Goal: Task Accomplishment & Management: Complete application form

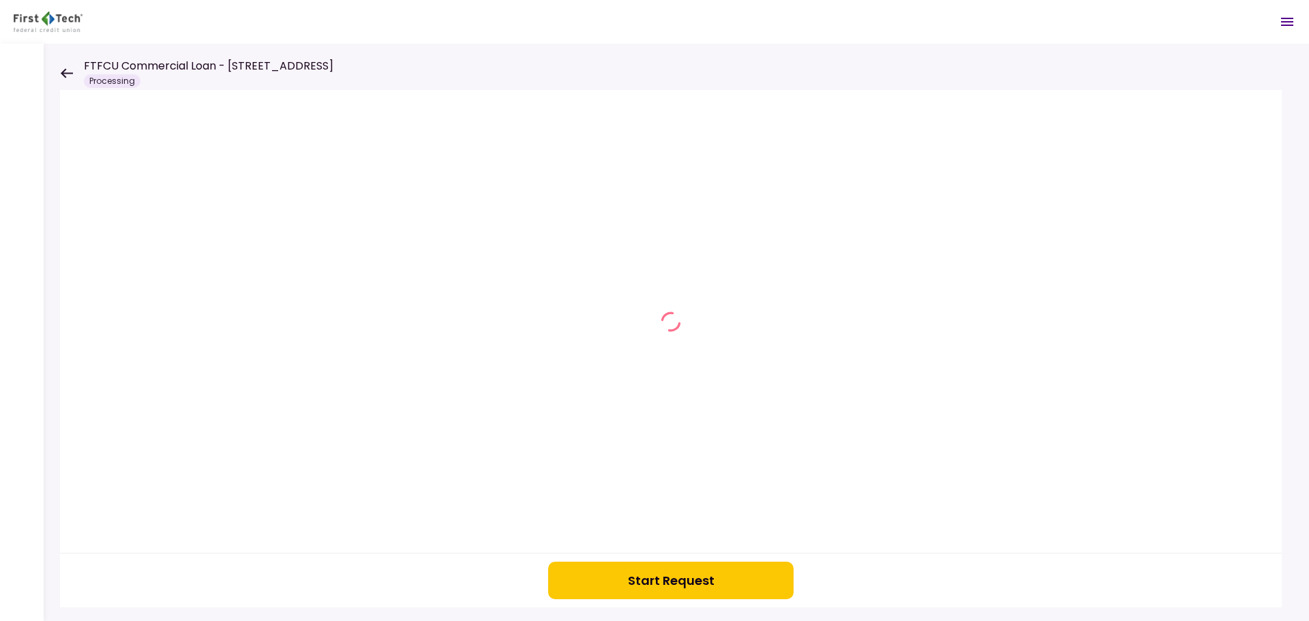
click at [57, 69] on div "Start Request" at bounding box center [676, 332] width 1265 height 577
click at [66, 72] on icon at bounding box center [66, 73] width 13 height 10
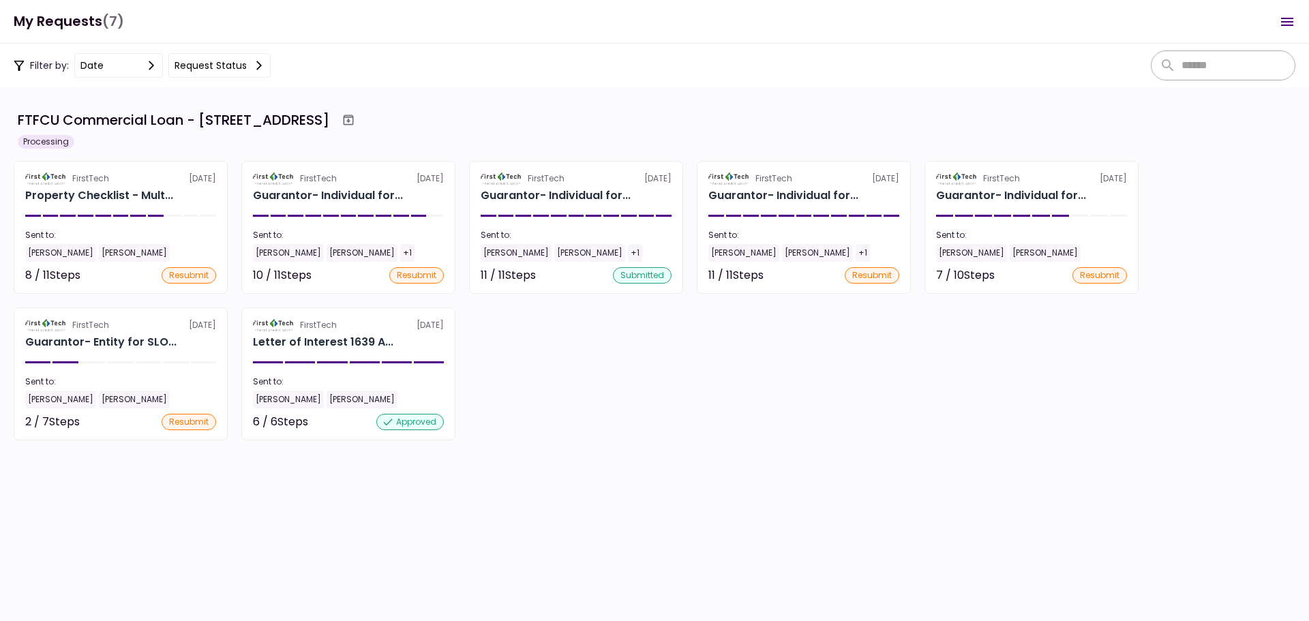
click at [78, 456] on div "7 required steps" at bounding box center [120, 459] width 185 height 17
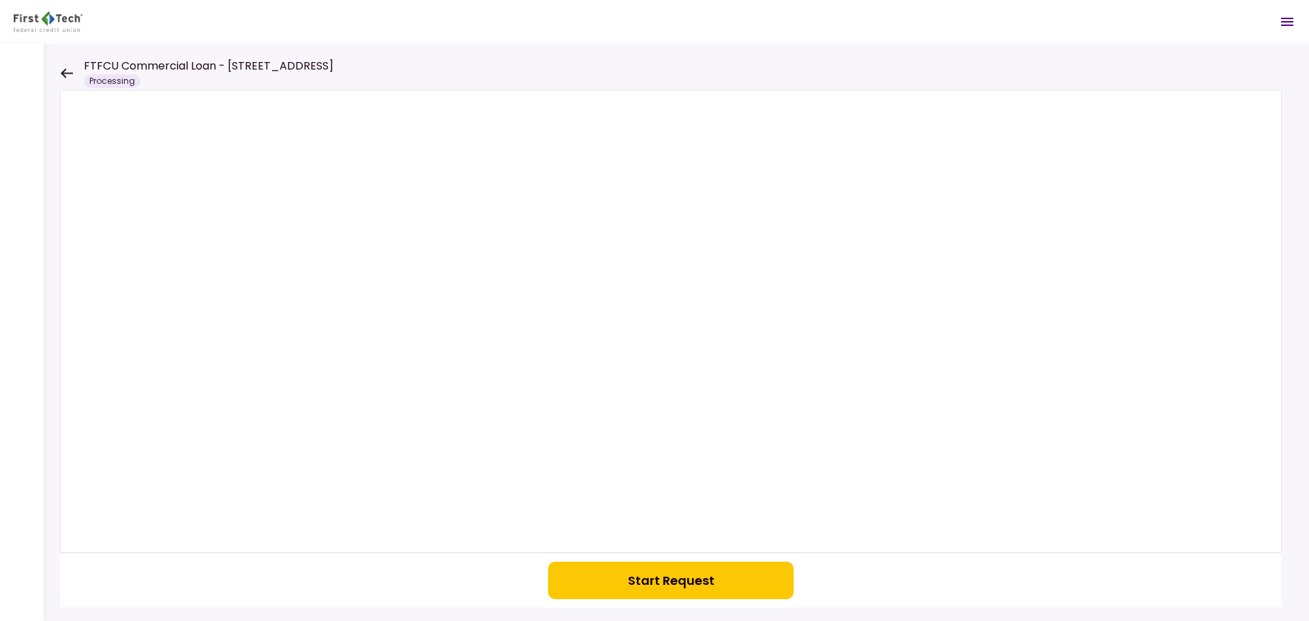
click at [654, 575] on button "Start Request" at bounding box center [670, 580] width 245 height 37
click at [67, 71] on icon at bounding box center [66, 73] width 13 height 10
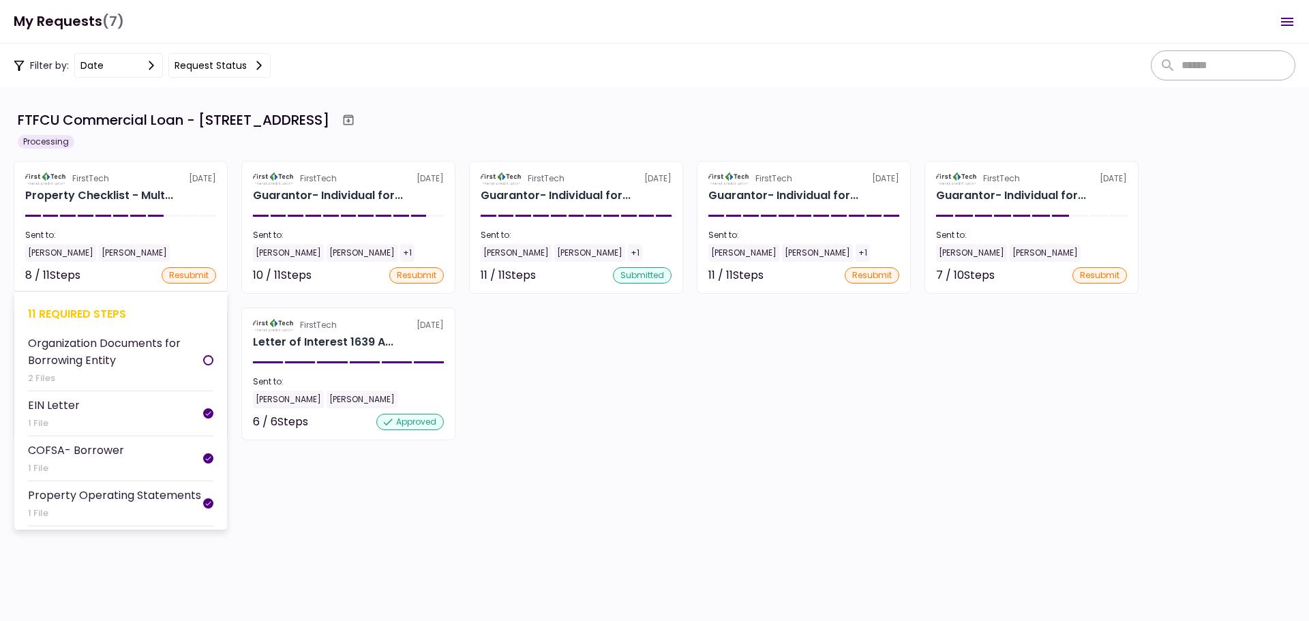
click at [104, 311] on div "11 required steps" at bounding box center [120, 313] width 185 height 17
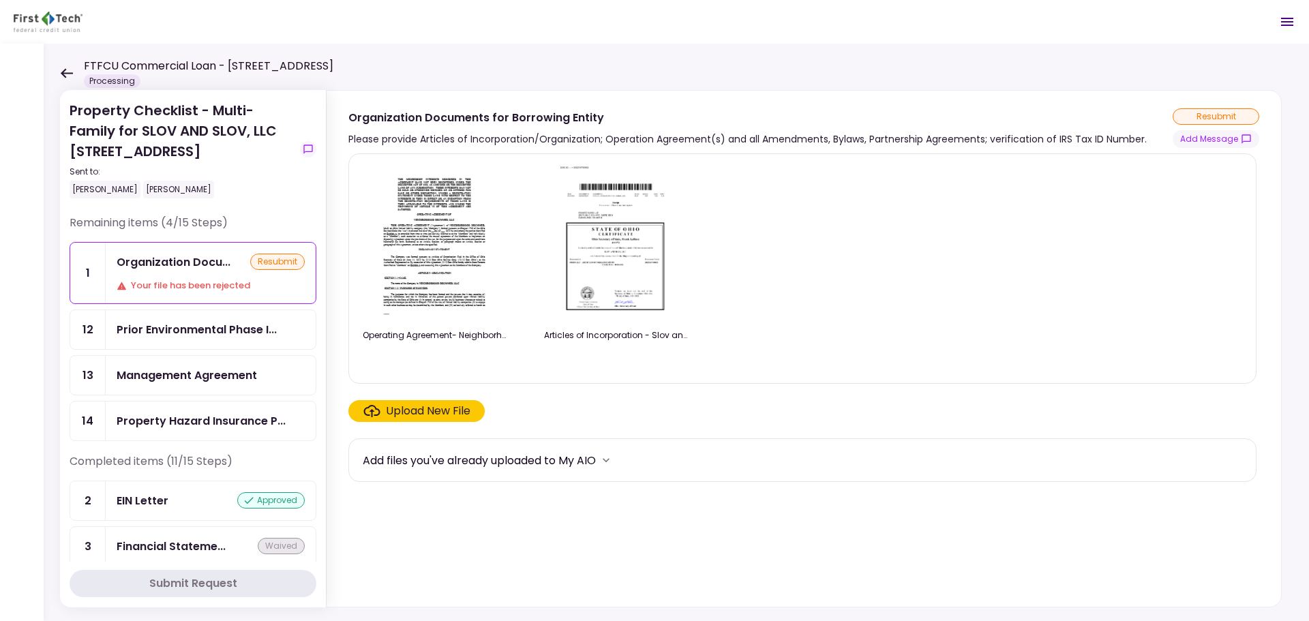
click at [458, 414] on div "Upload New File" at bounding box center [428, 411] width 85 height 16
click at [0, 0] on input "Upload New File" at bounding box center [0, 0] width 0 height 0
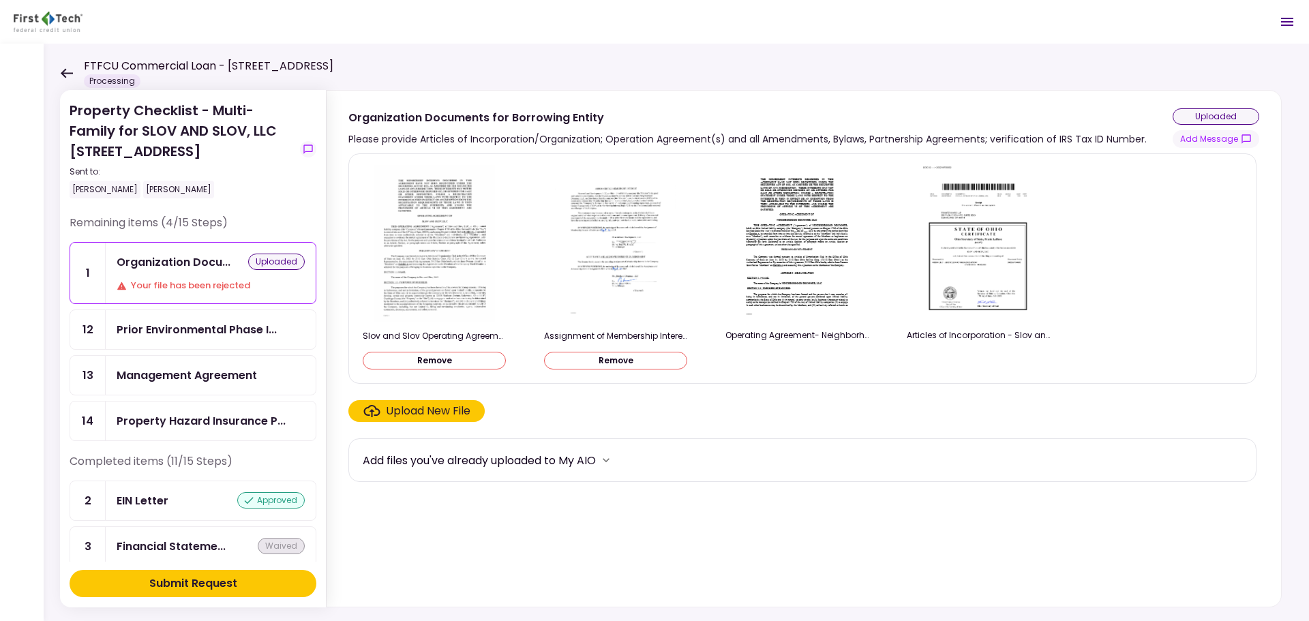
click at [242, 588] on button "Submit Request" at bounding box center [193, 583] width 247 height 27
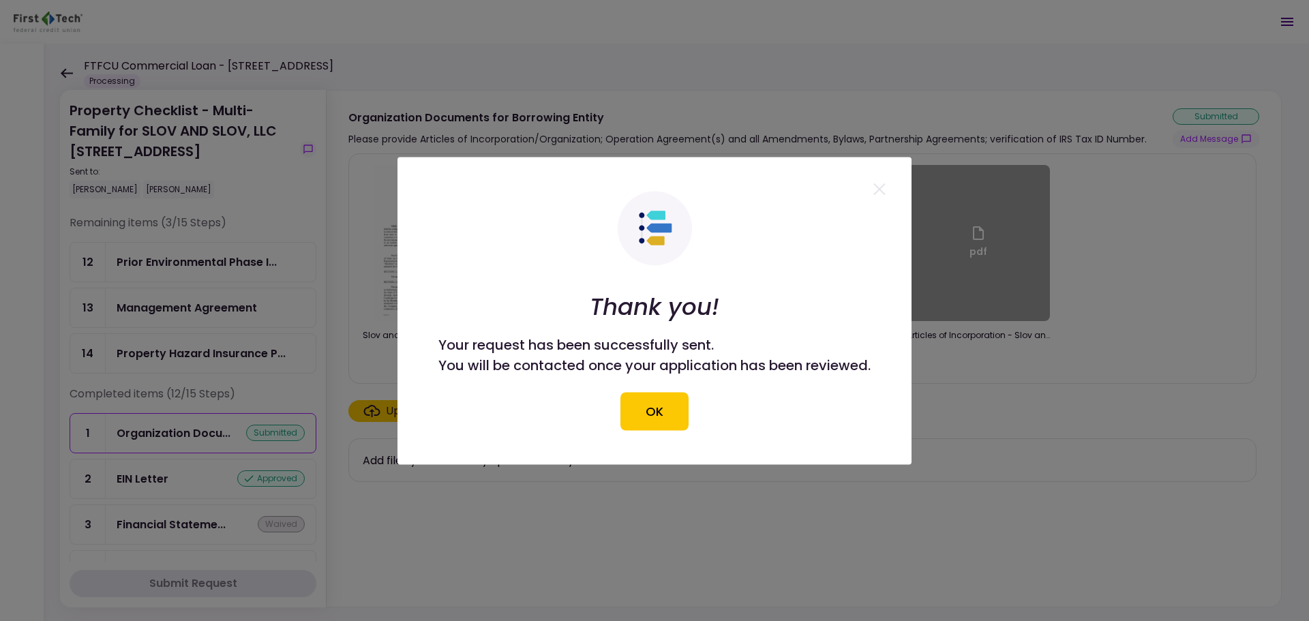
click at [643, 411] on button "OK" at bounding box center [654, 411] width 68 height 38
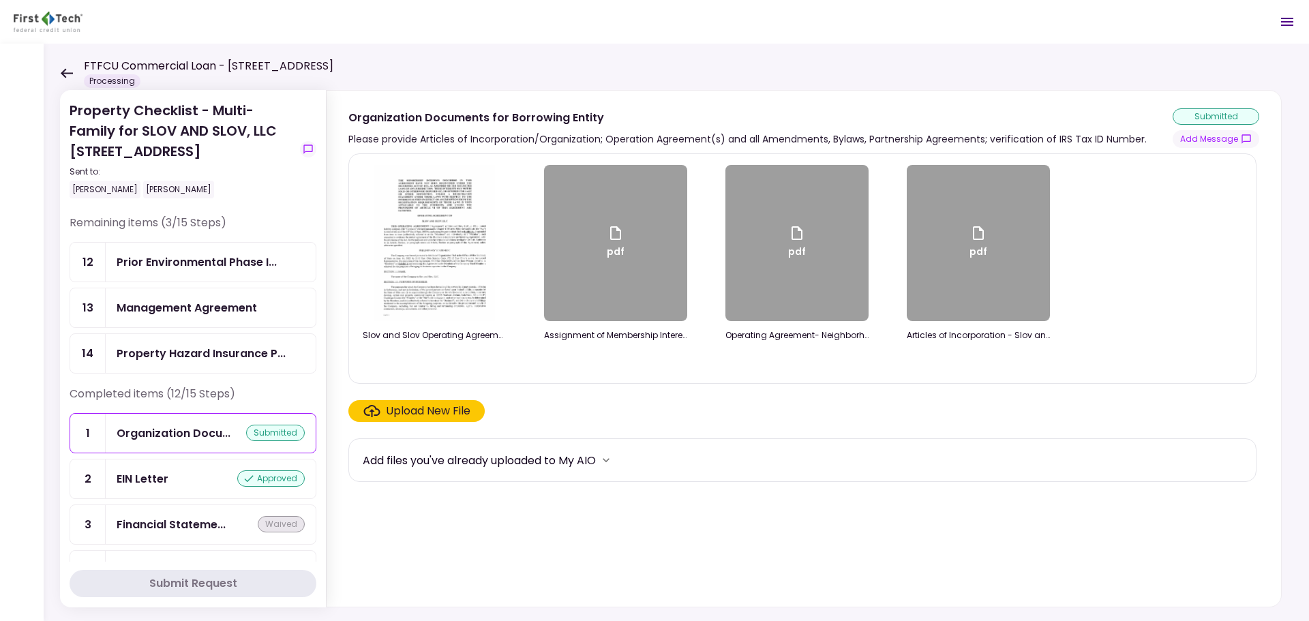
click at [70, 69] on icon at bounding box center [66, 73] width 13 height 10
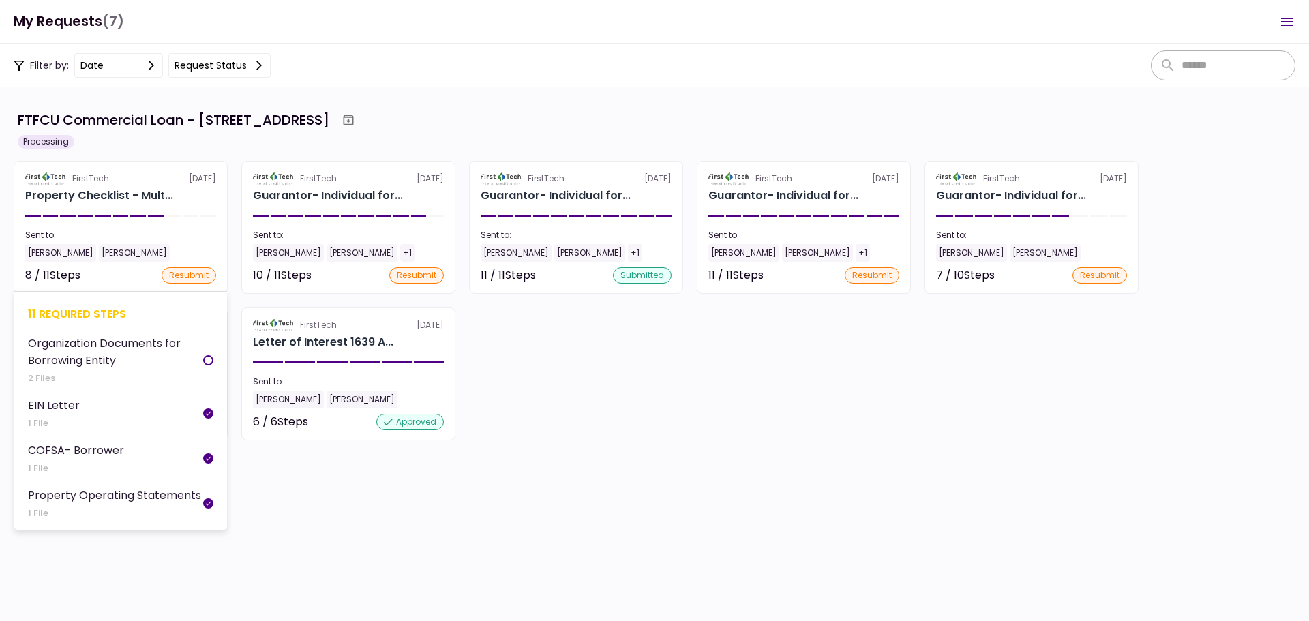
click at [70, 308] on div "11 required steps" at bounding box center [120, 313] width 185 height 17
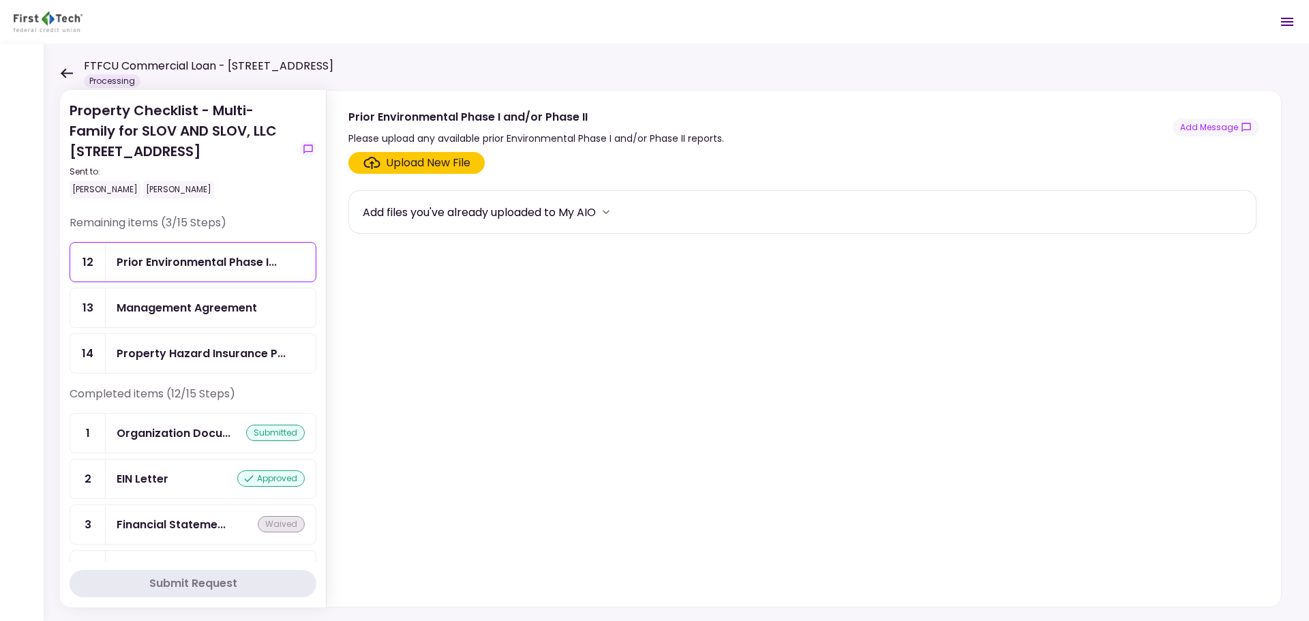
click at [65, 72] on icon at bounding box center [67, 73] width 12 height 10
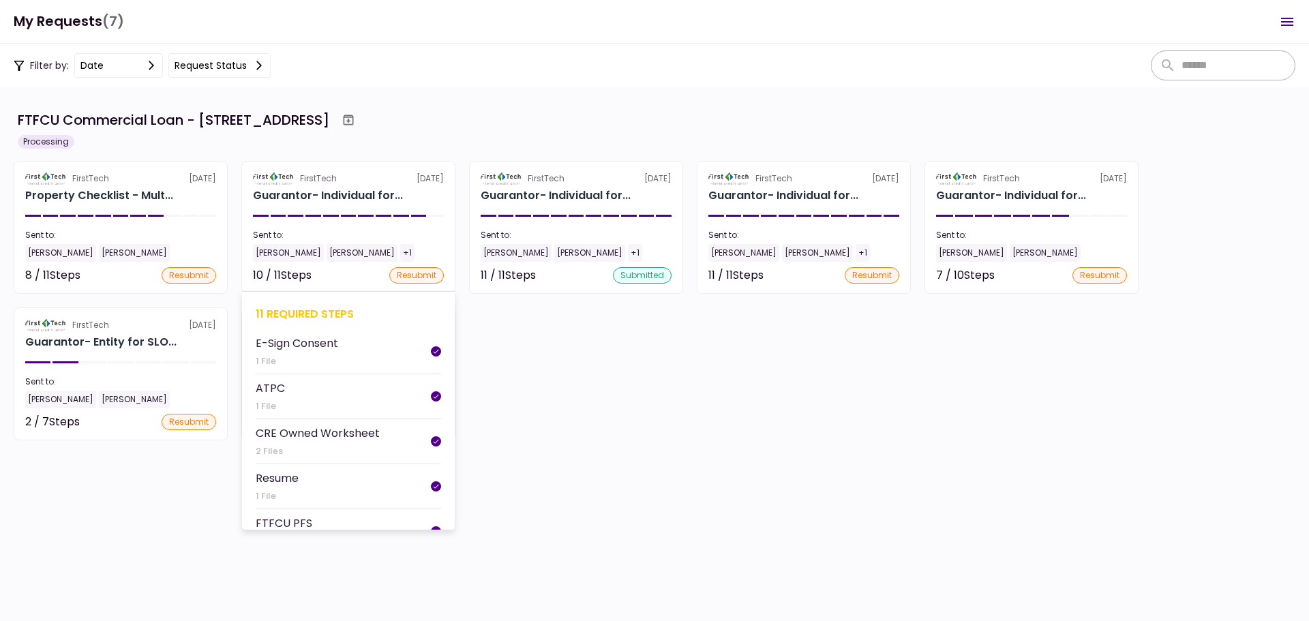
click at [313, 315] on div "11 required steps" at bounding box center [348, 313] width 185 height 17
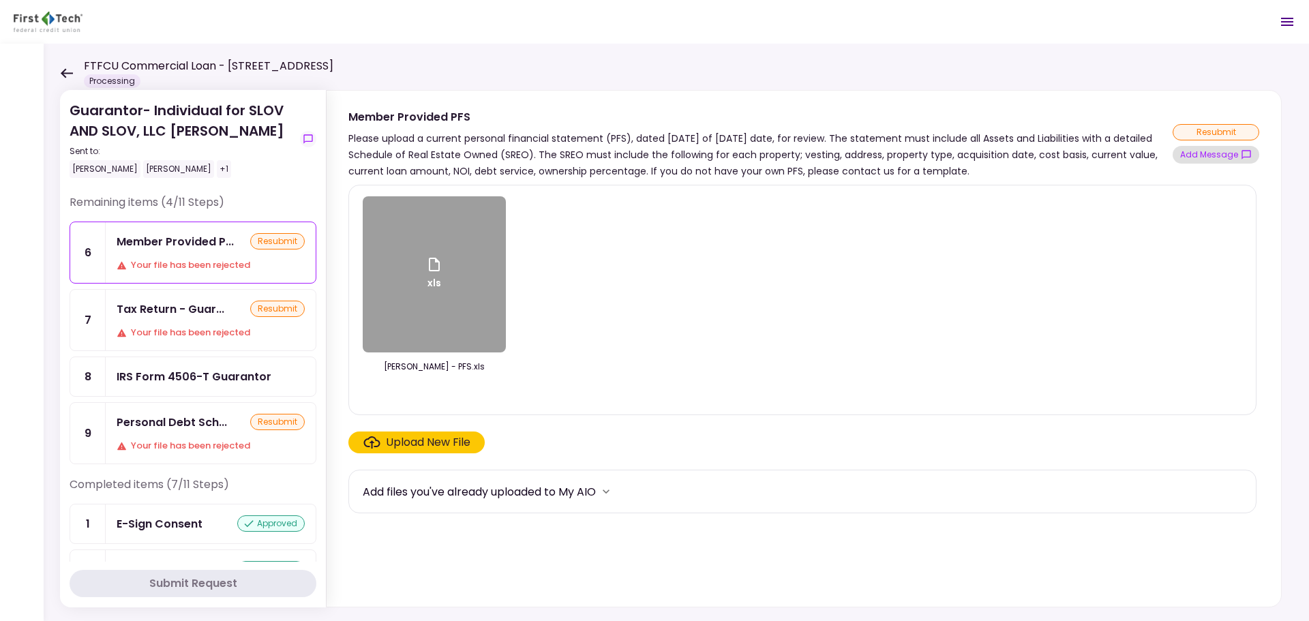
click at [1213, 155] on button "Add Message" at bounding box center [1215, 155] width 87 height 18
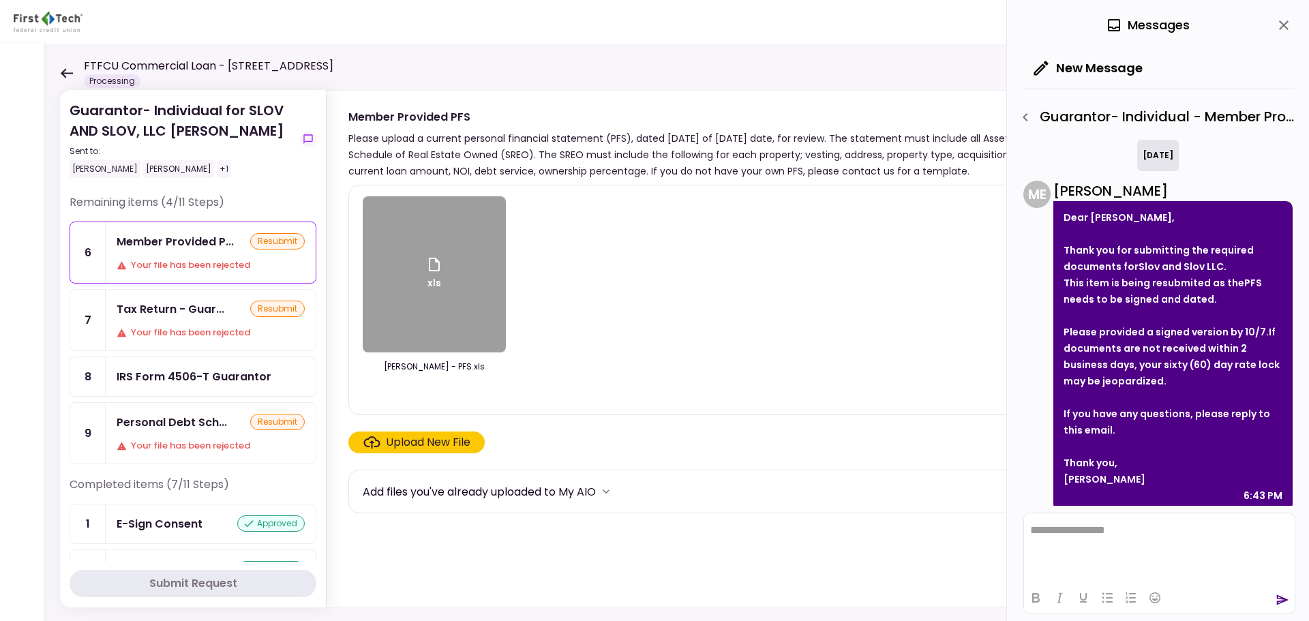
scroll to position [11, 0]
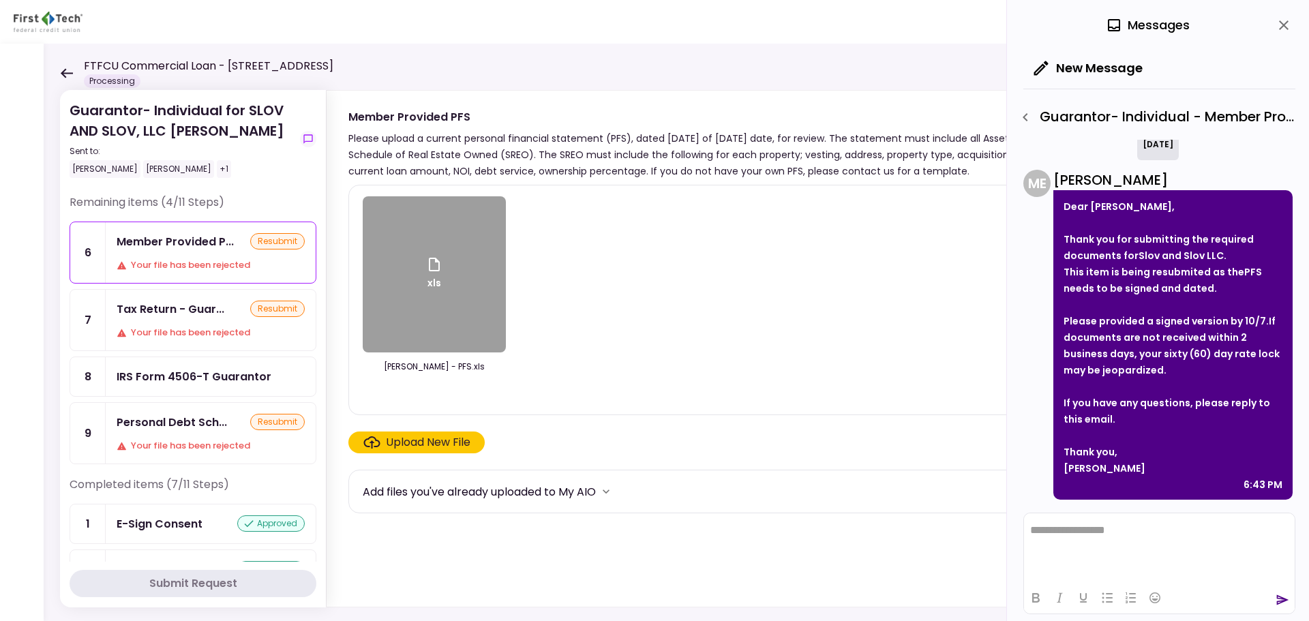
click at [464, 275] on div "xls" at bounding box center [434, 274] width 143 height 156
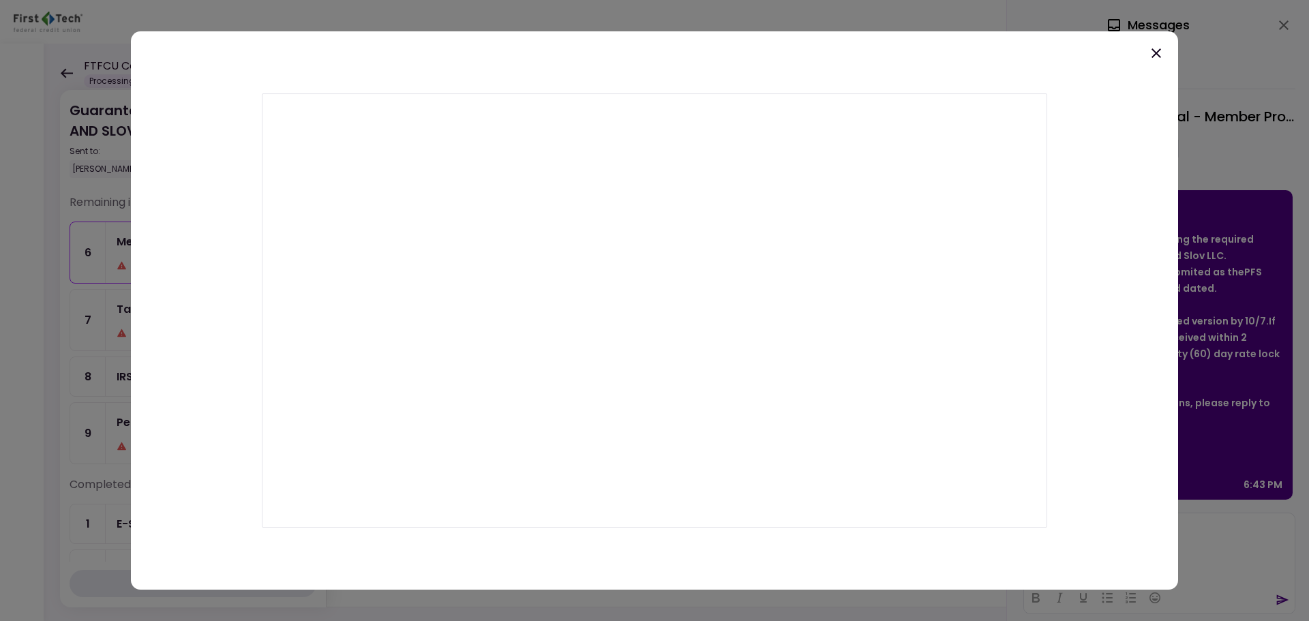
click at [1154, 59] on icon at bounding box center [1156, 53] width 16 height 16
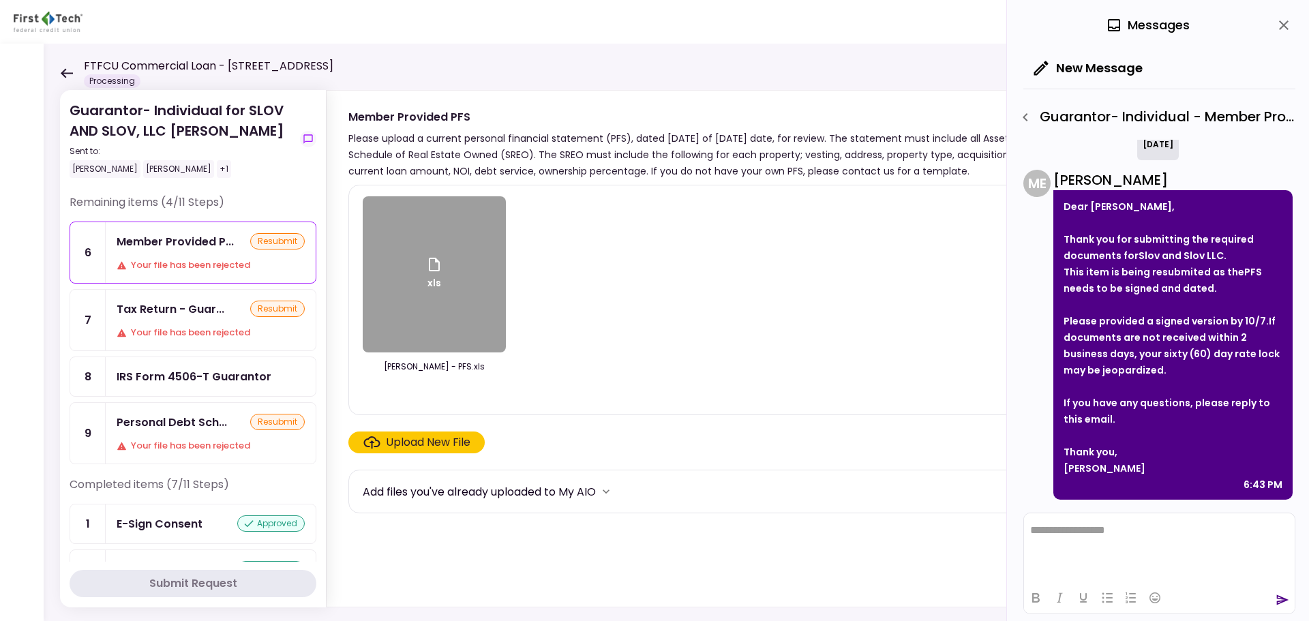
click at [65, 77] on icon at bounding box center [67, 73] width 12 height 10
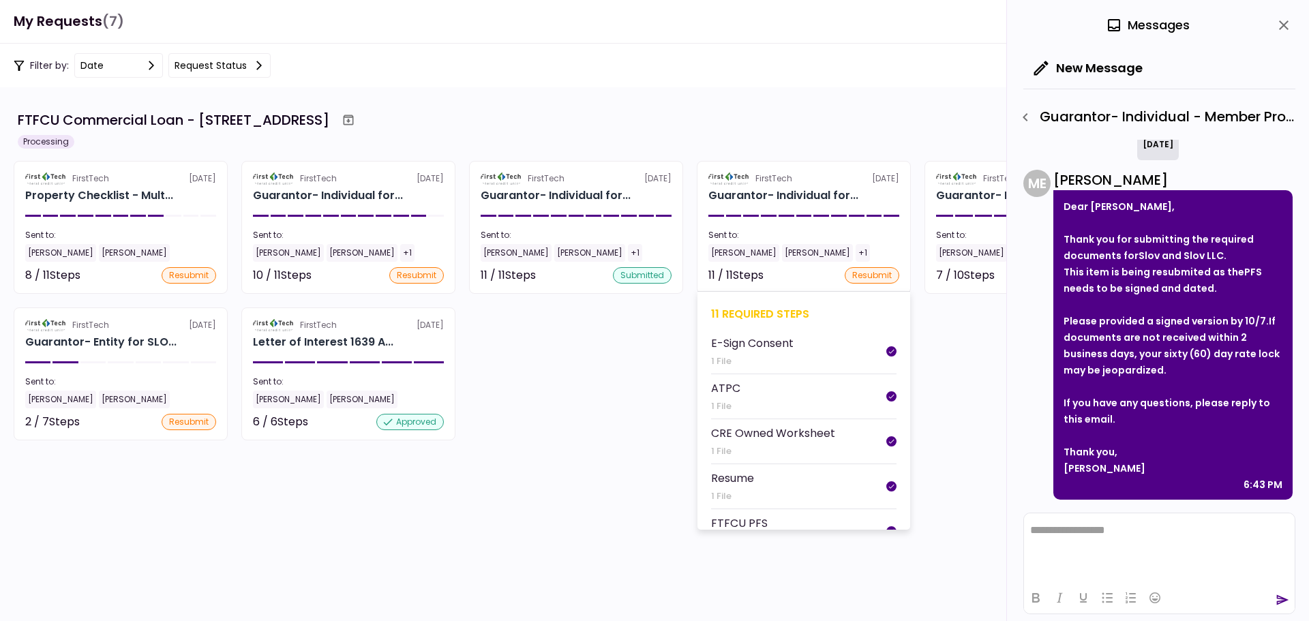
click at [765, 314] on div "11 required steps" at bounding box center [803, 313] width 185 height 17
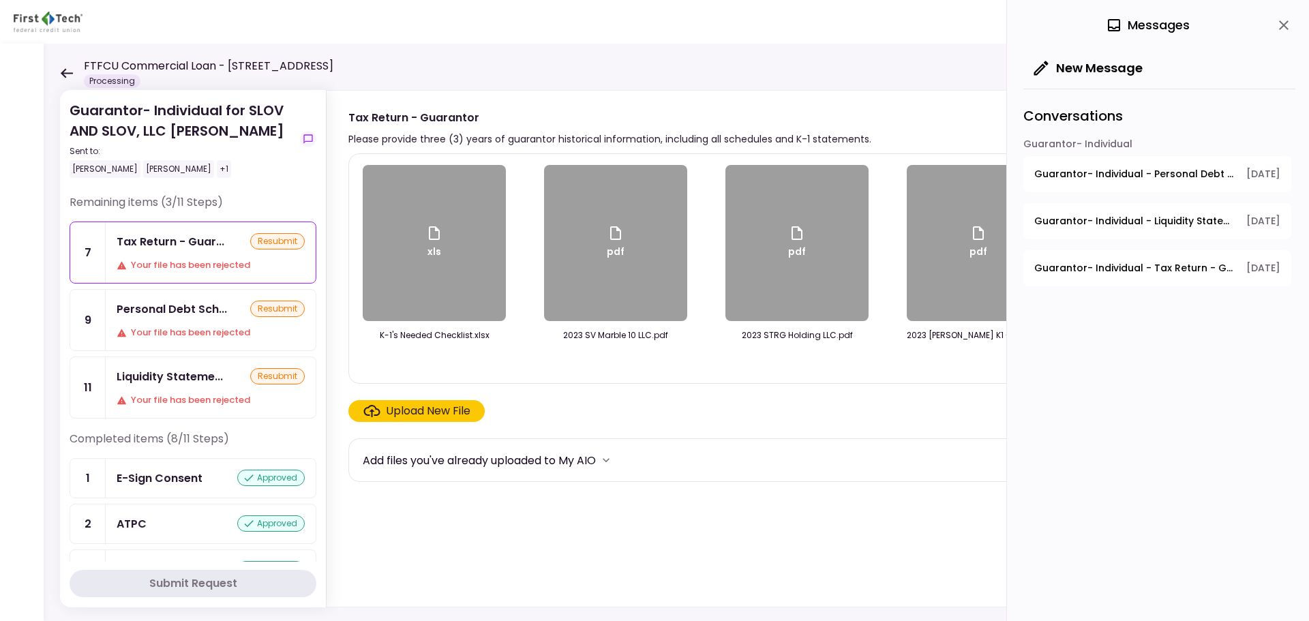
click at [183, 324] on div "Personal Debt Sch... resubmit Your file has been rejected" at bounding box center [211, 320] width 210 height 61
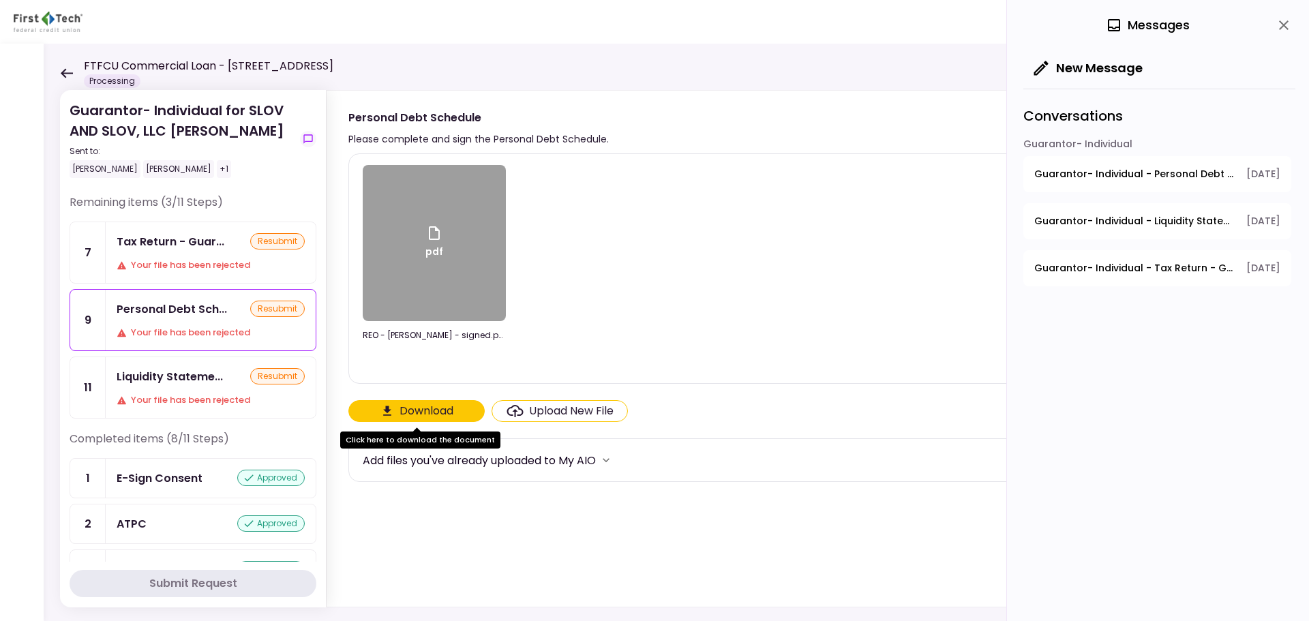
click at [1148, 177] on span "Guarantor- Individual - Personal Debt Schedule" at bounding box center [1135, 174] width 202 height 14
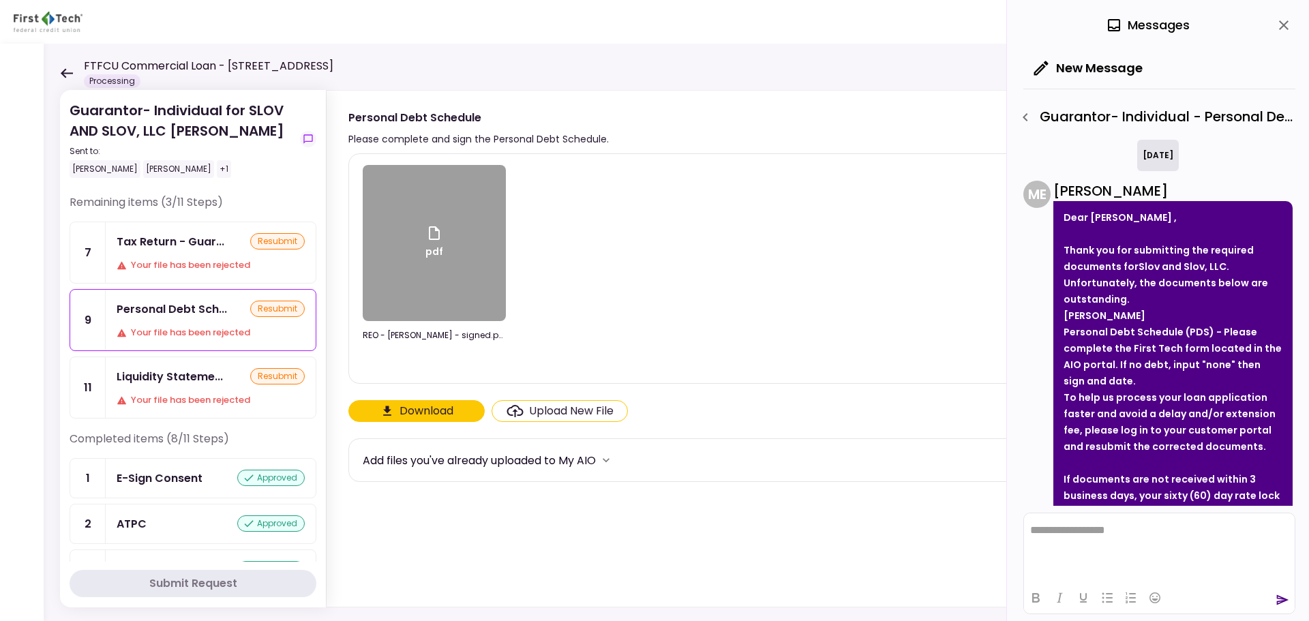
scroll to position [294, 0]
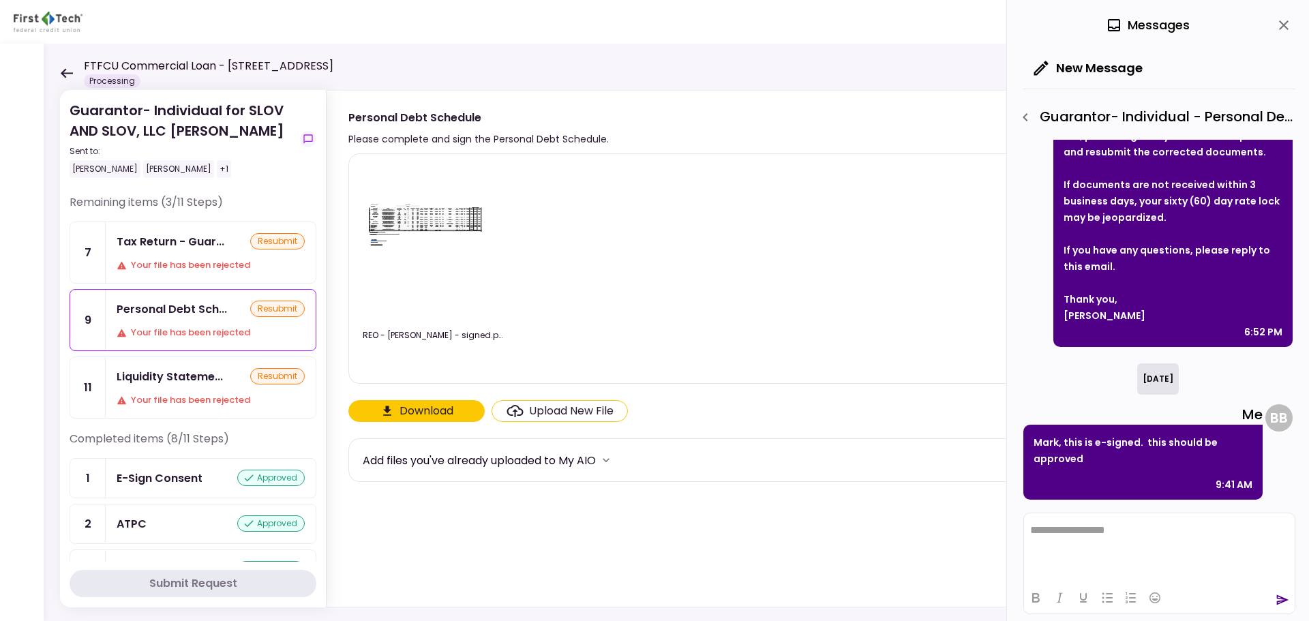
click at [1027, 122] on icon "button" at bounding box center [1025, 117] width 16 height 16
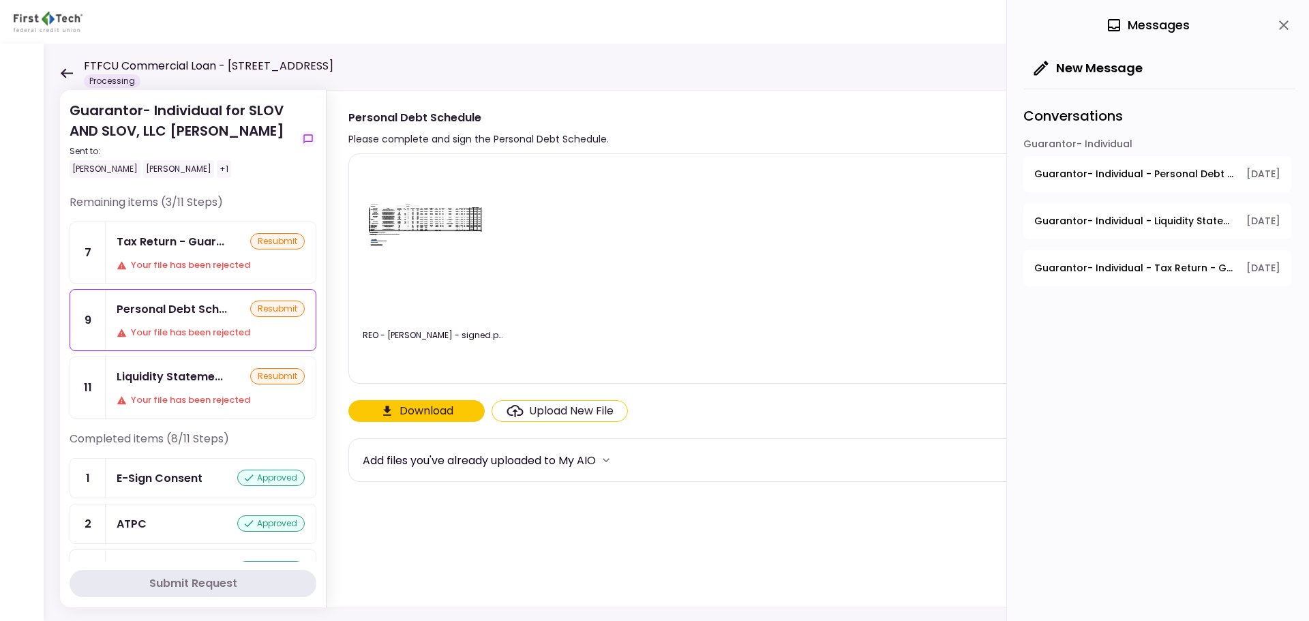
click at [1182, 221] on span "Guarantor- Individual - Liquidity Statements - Guarantor" at bounding box center [1135, 221] width 202 height 14
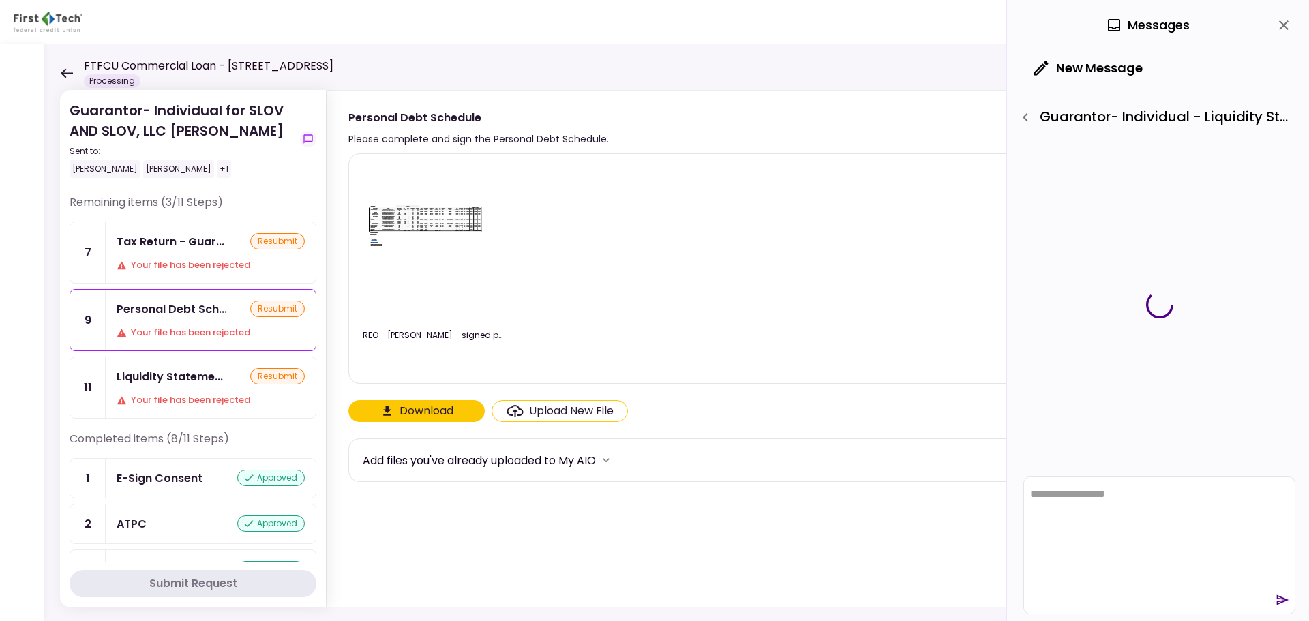
scroll to position [0, 0]
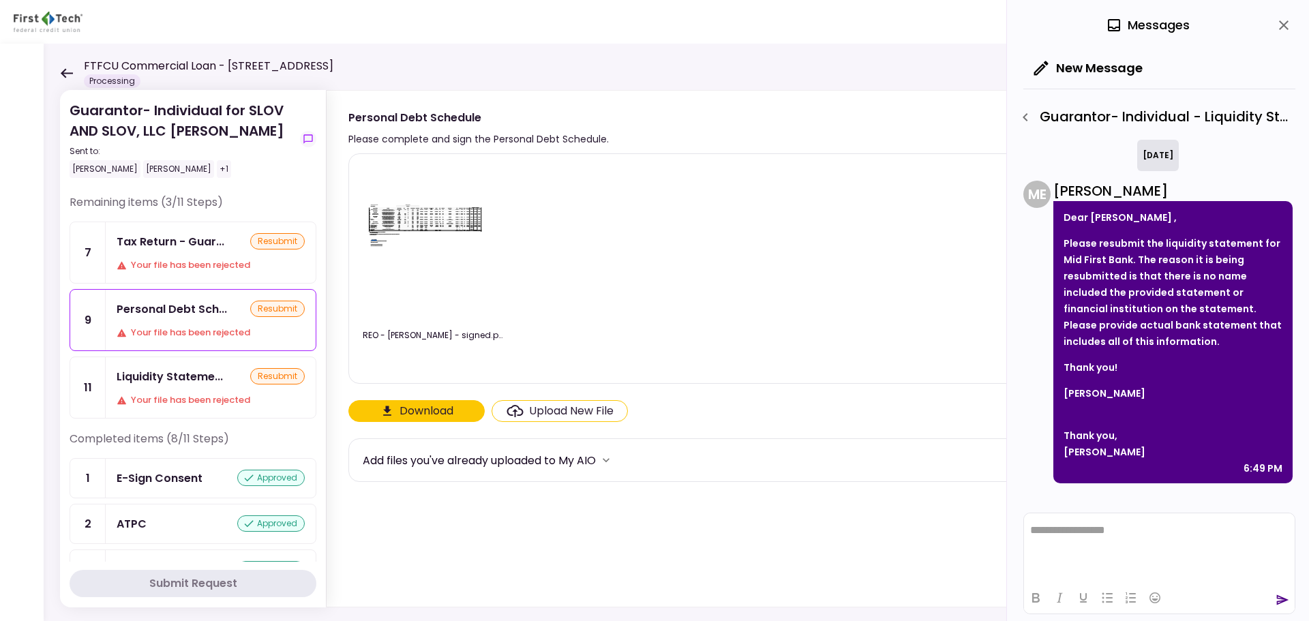
drag, startPoint x: 1027, startPoint y: 115, endPoint x: 1030, endPoint y: 125, distance: 10.8
click at [1027, 115] on icon "button" at bounding box center [1025, 117] width 16 height 16
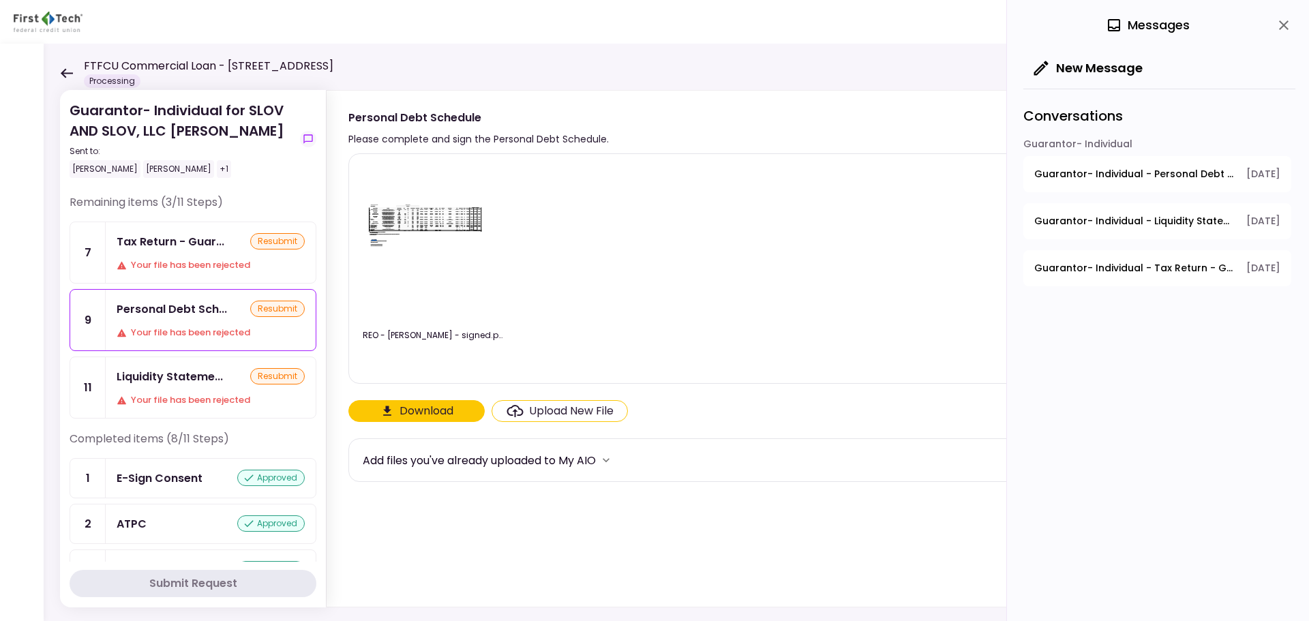
click at [1108, 265] on span "Guarantor- Individual - Tax Return - Guarantor" at bounding box center [1135, 268] width 202 height 14
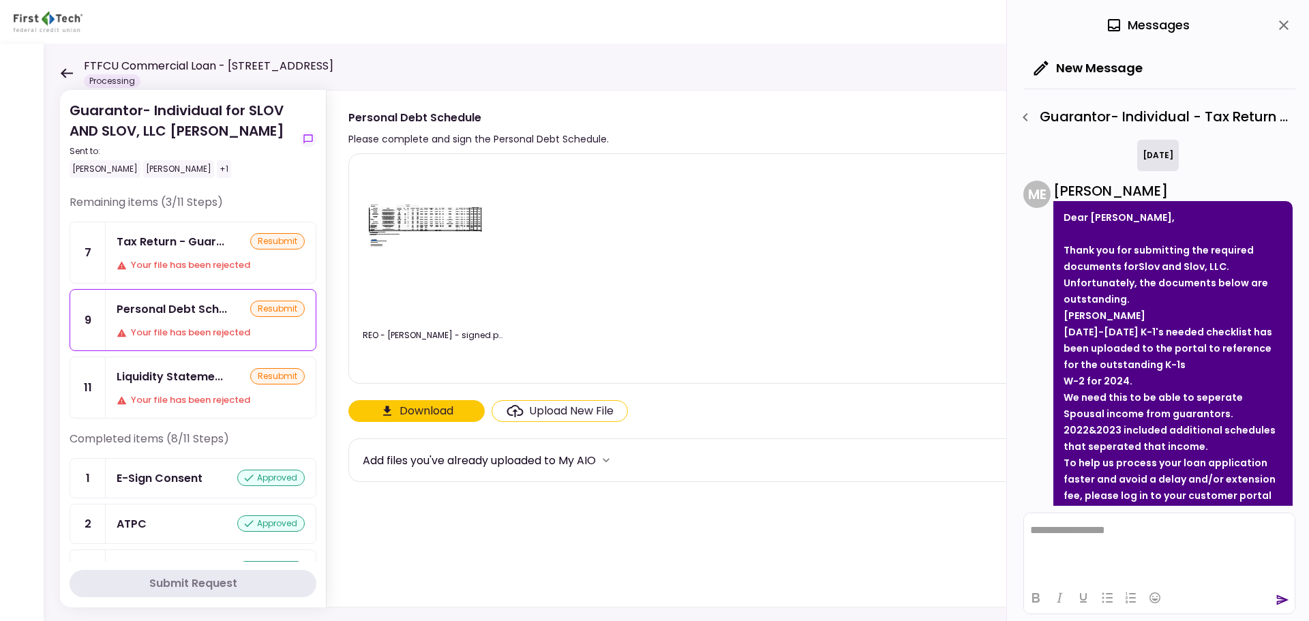
scroll to position [224, 0]
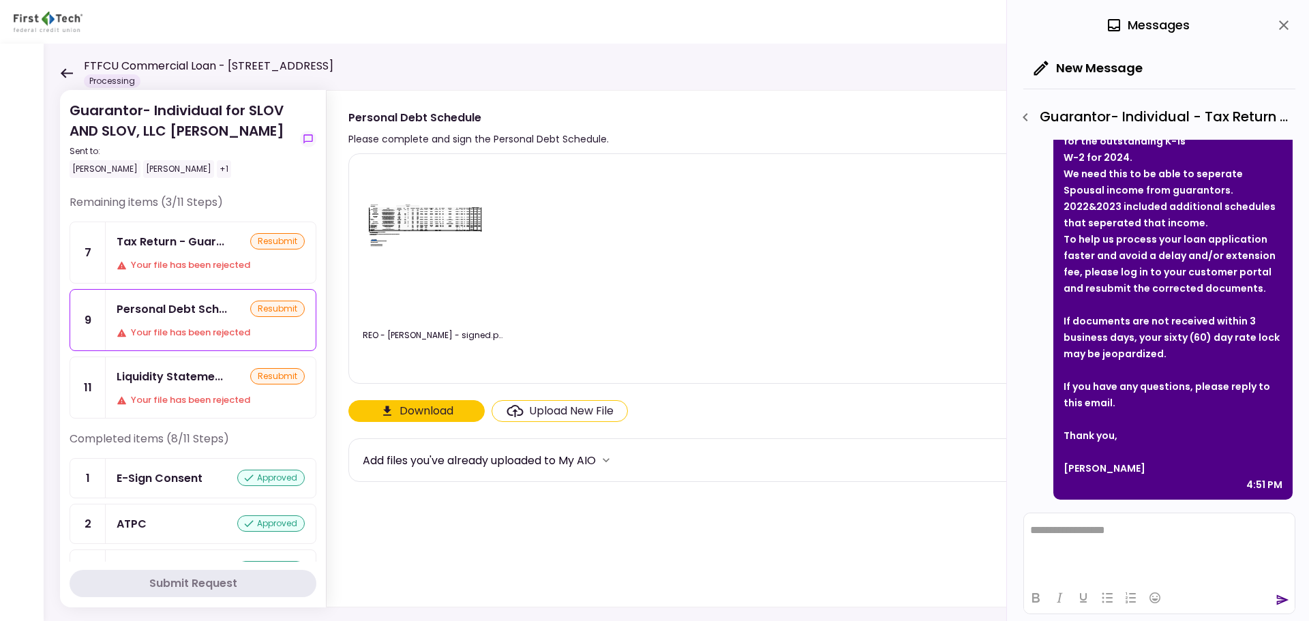
click at [67, 68] on icon at bounding box center [66, 73] width 13 height 10
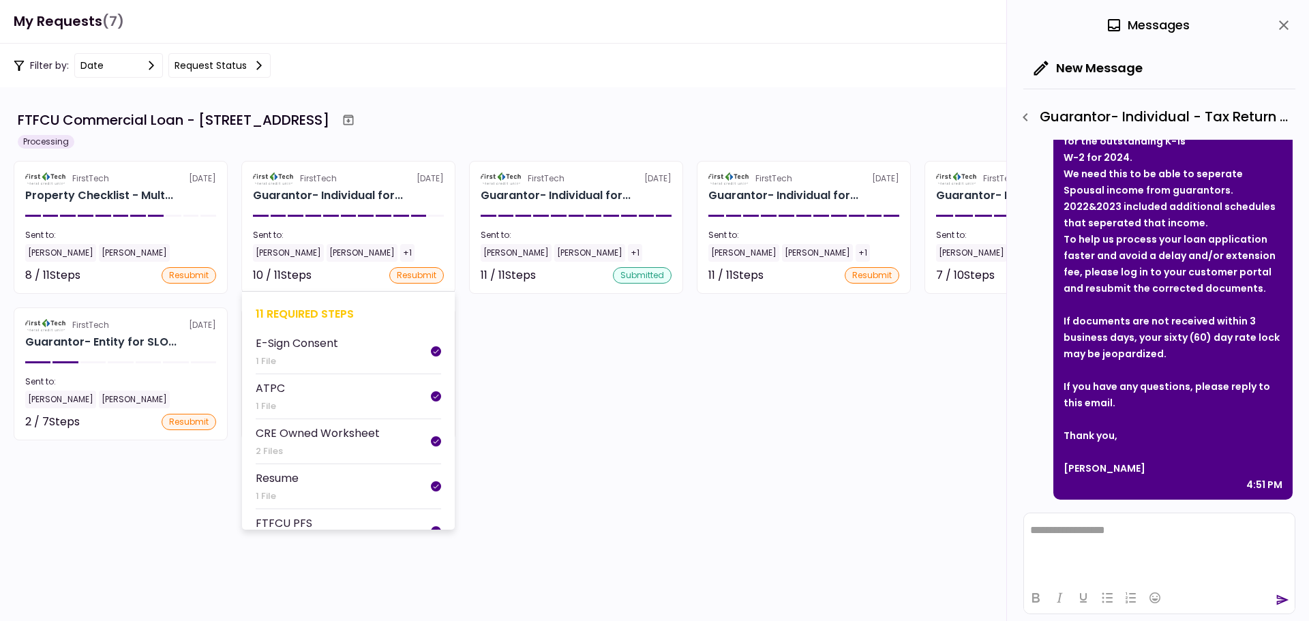
click at [297, 308] on div "11 required steps" at bounding box center [348, 313] width 185 height 17
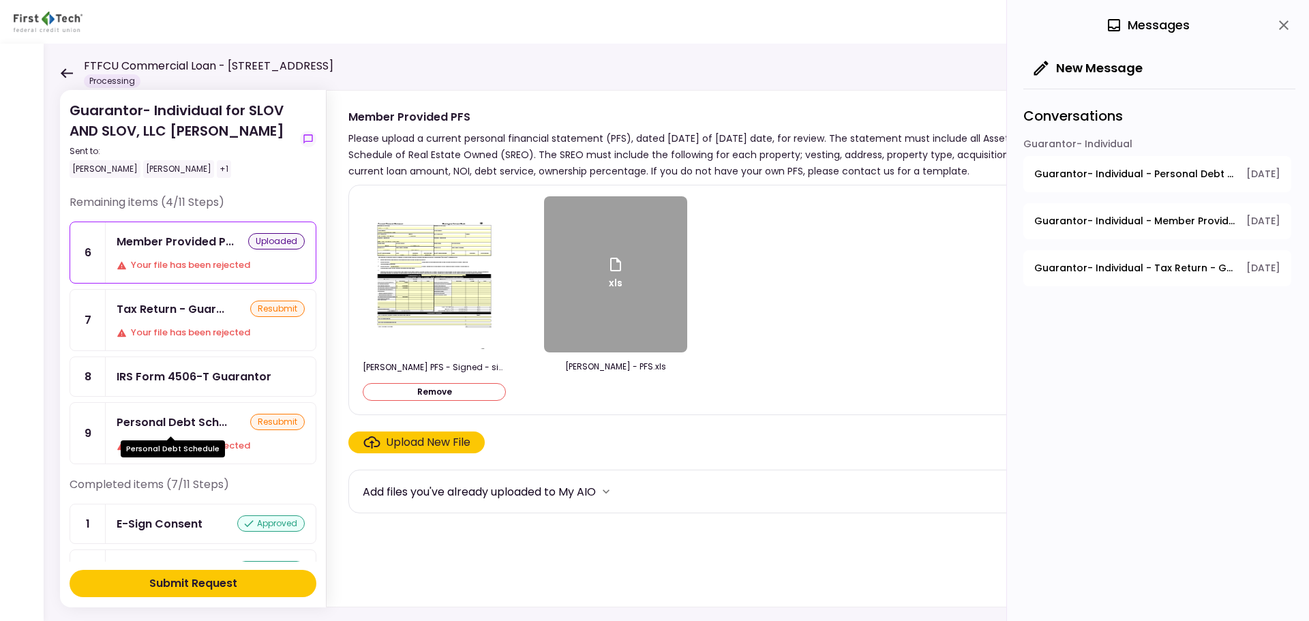
click at [203, 428] on div "Personal Debt Sch..." at bounding box center [172, 422] width 110 height 17
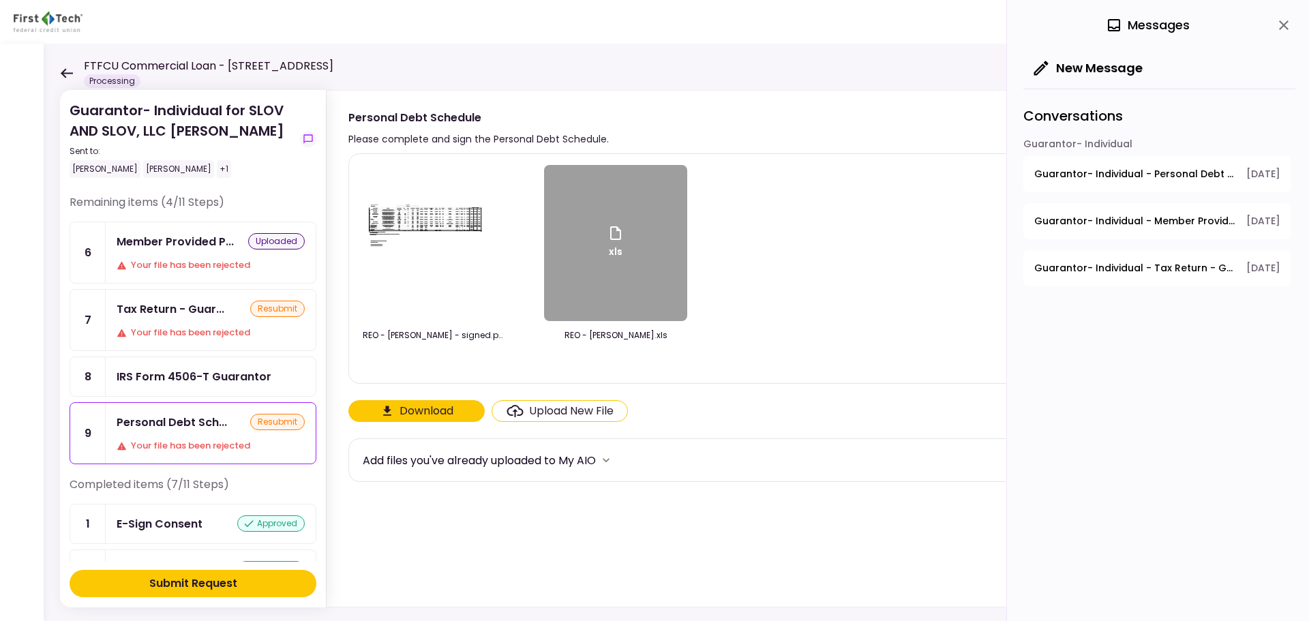
click at [226, 584] on div "Submit Request" at bounding box center [193, 583] width 88 height 16
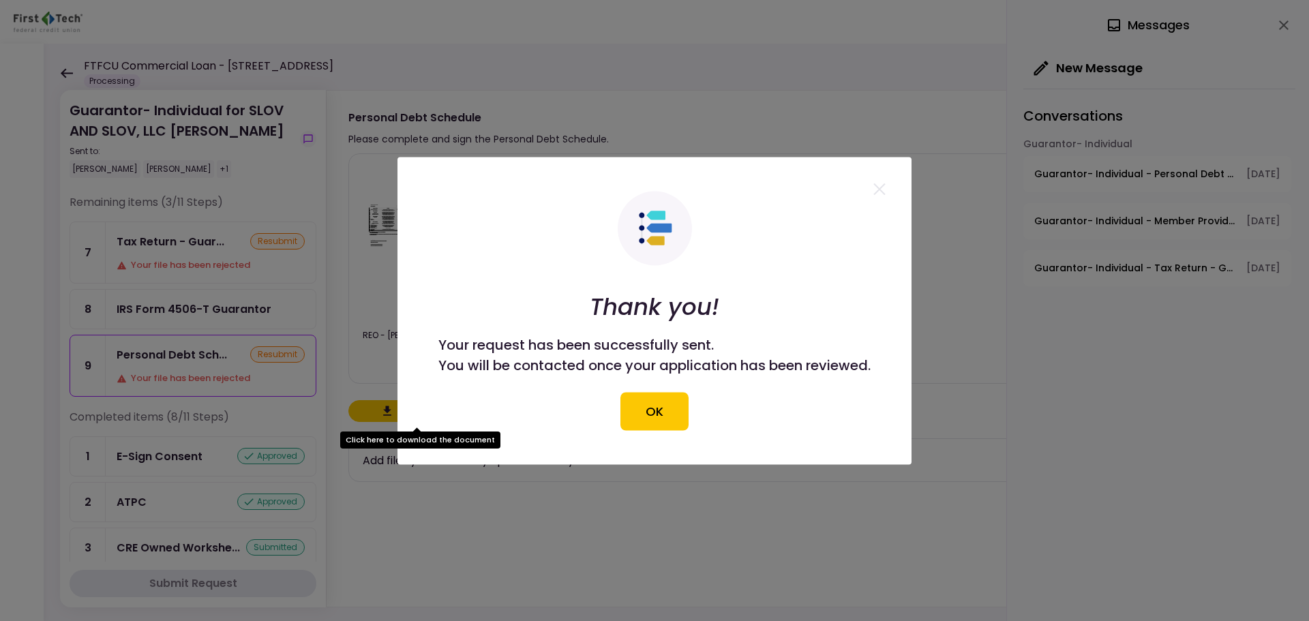
click at [646, 418] on button "OK" at bounding box center [654, 411] width 68 height 38
